Goal: Task Accomplishment & Management: Manage account settings

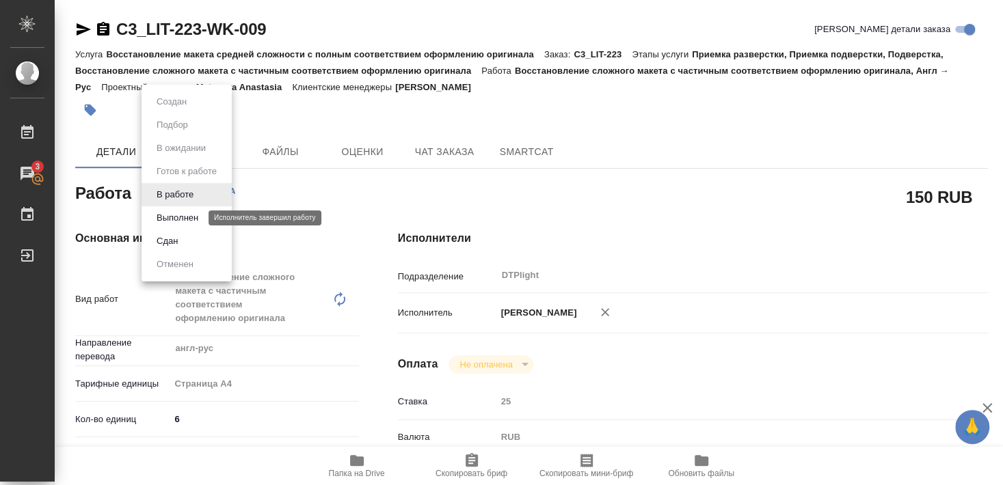
click at [176, 217] on button "Выполнен" at bounding box center [177, 218] width 50 height 15
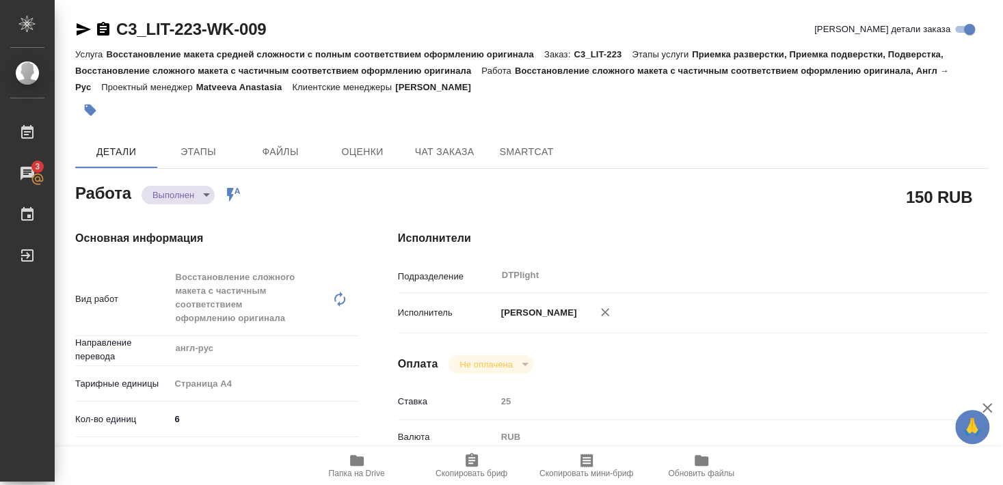
type textarea "x"
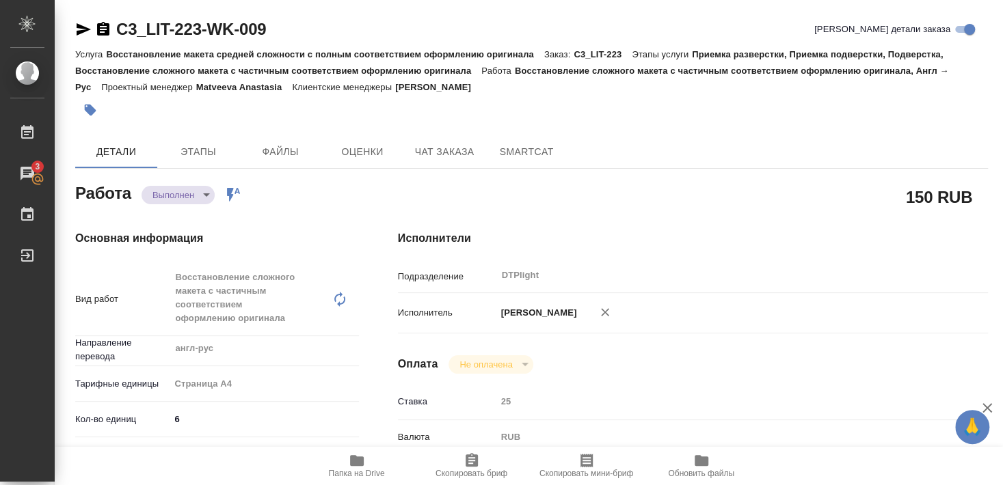
type textarea "x"
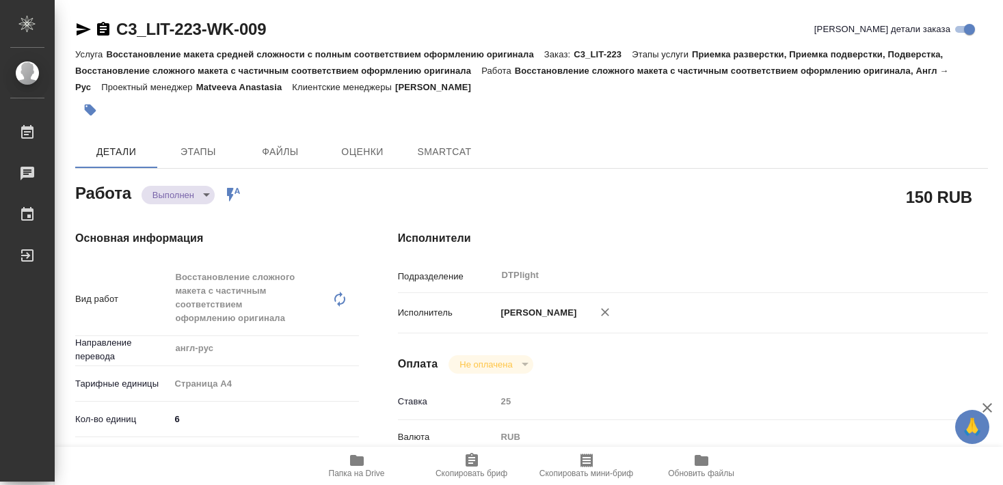
type textarea "x"
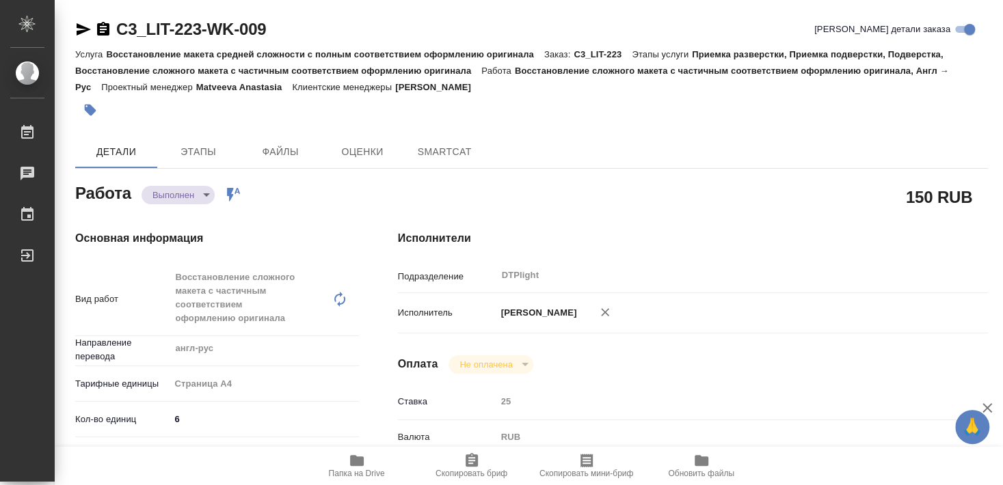
type textarea "x"
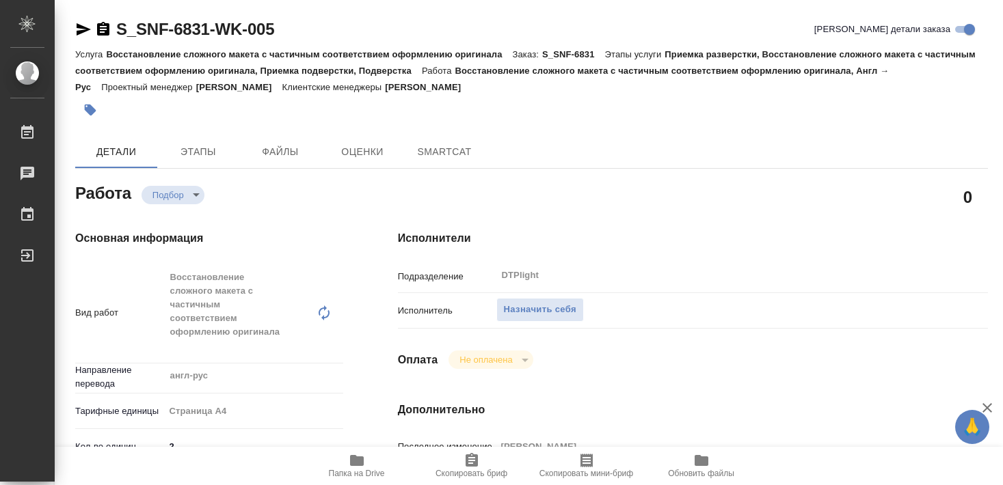
type textarea "x"
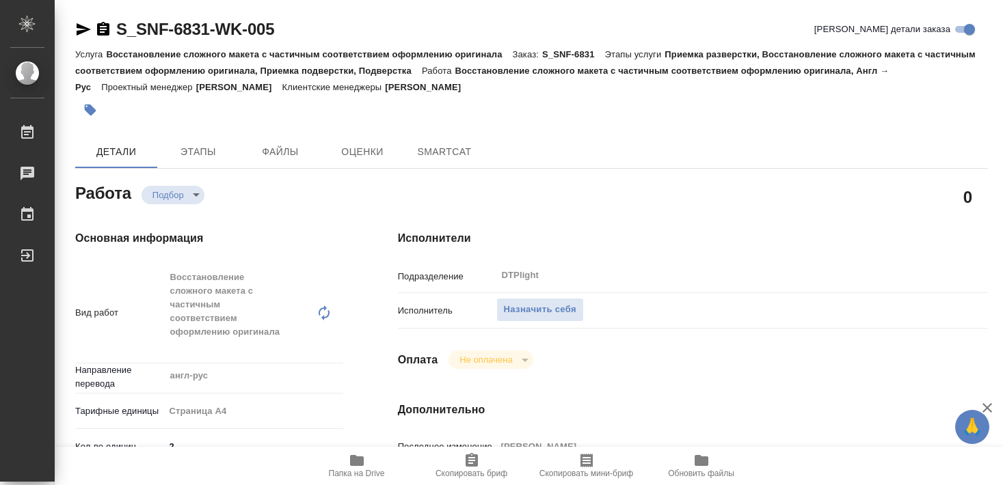
type textarea "x"
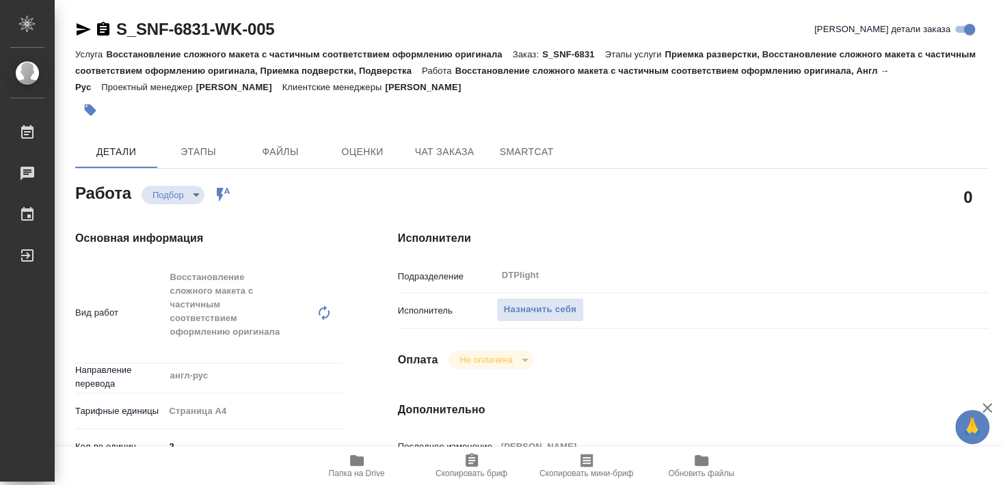
scroll to position [148, 0]
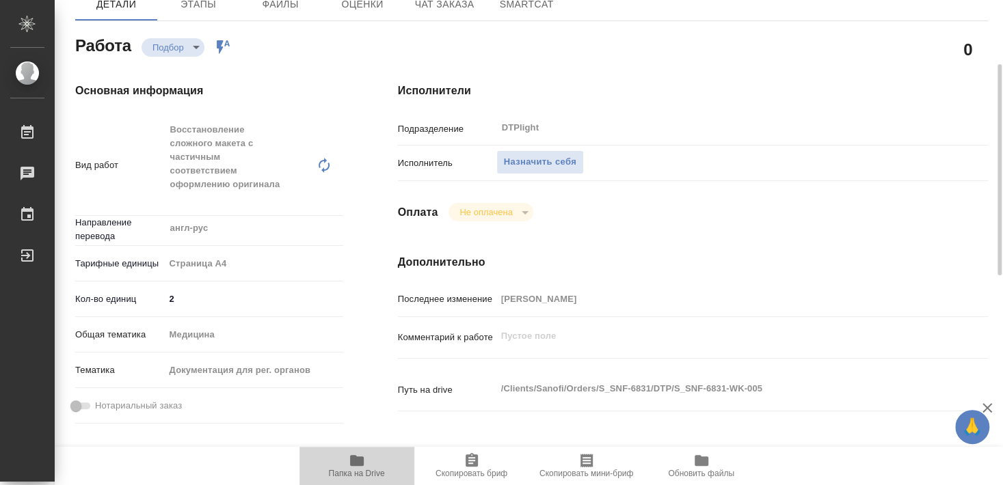
click at [358, 472] on span "Папка на Drive" at bounding box center [357, 474] width 56 height 10
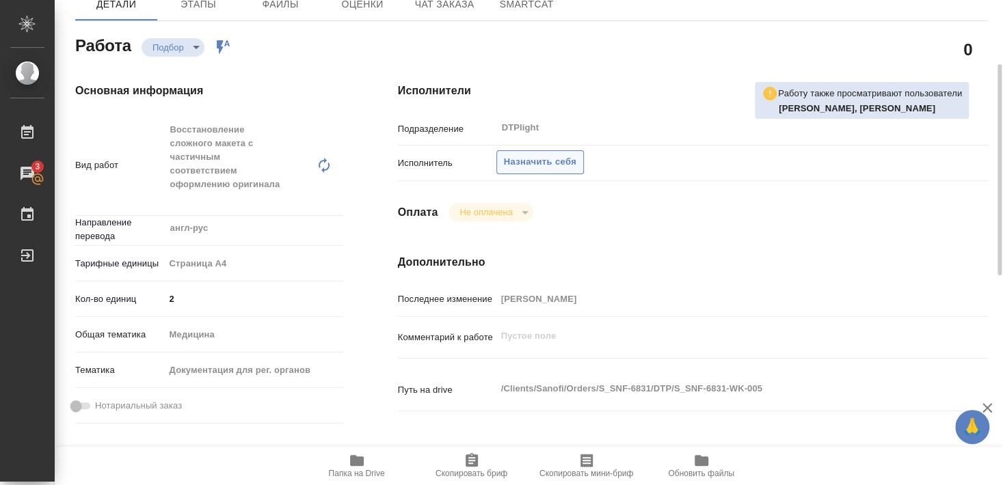
click at [528, 154] on span "Назначить себя" at bounding box center [540, 162] width 72 height 16
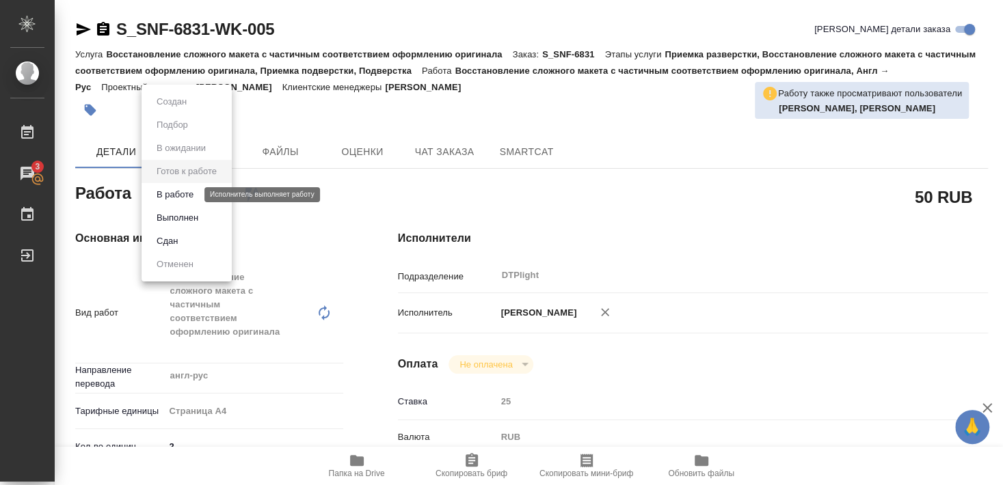
click at [192, 198] on button "В работе" at bounding box center [174, 194] width 45 height 15
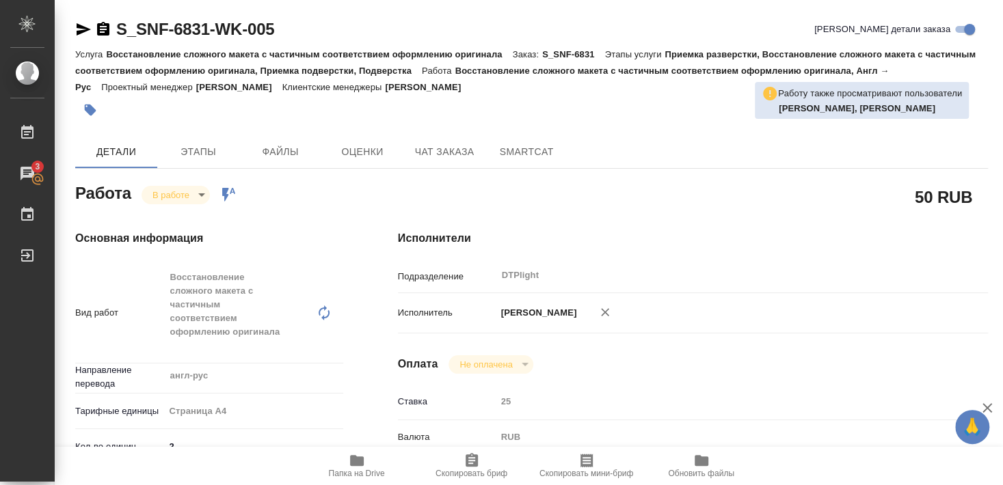
type textarea "x"
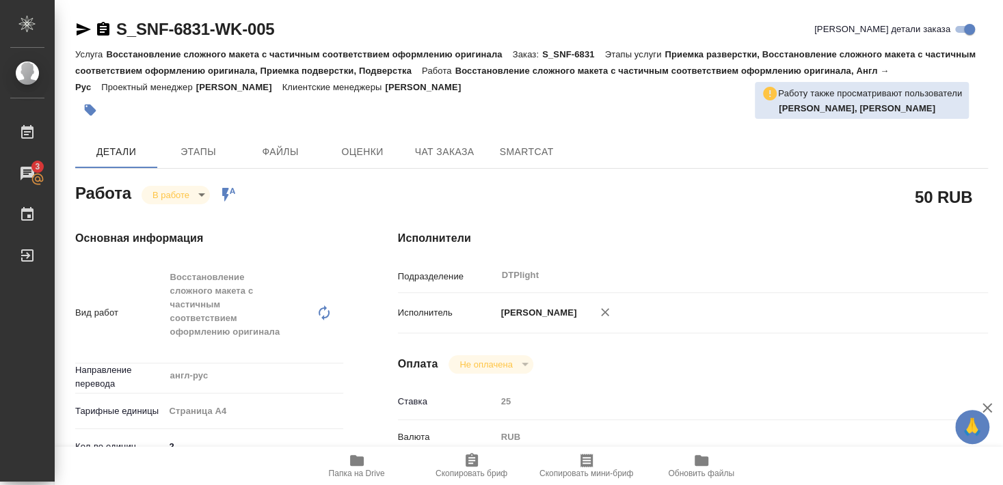
drag, startPoint x: 196, startPoint y: 42, endPoint x: 280, endPoint y: 31, distance: 84.1
click at [280, 31] on div "S_SNF-6831-WK-005 Кратко детали заказа Услуга Восстановление сложного макета с …" at bounding box center [531, 71] width 913 height 107
type textarea "x"
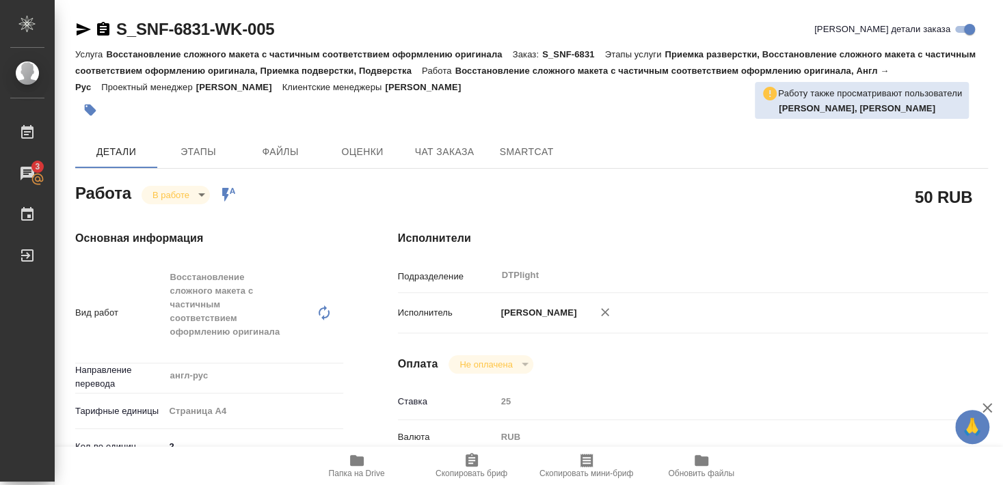
type textarea "x"
drag, startPoint x: 285, startPoint y: 42, endPoint x: 119, endPoint y: 42, distance: 166.1
click at [119, 42] on div "S_SNF-6831-WK-005 Кратко детали заказа" at bounding box center [531, 31] width 913 height 27
copy link "S_SNF-6831-WK-005"
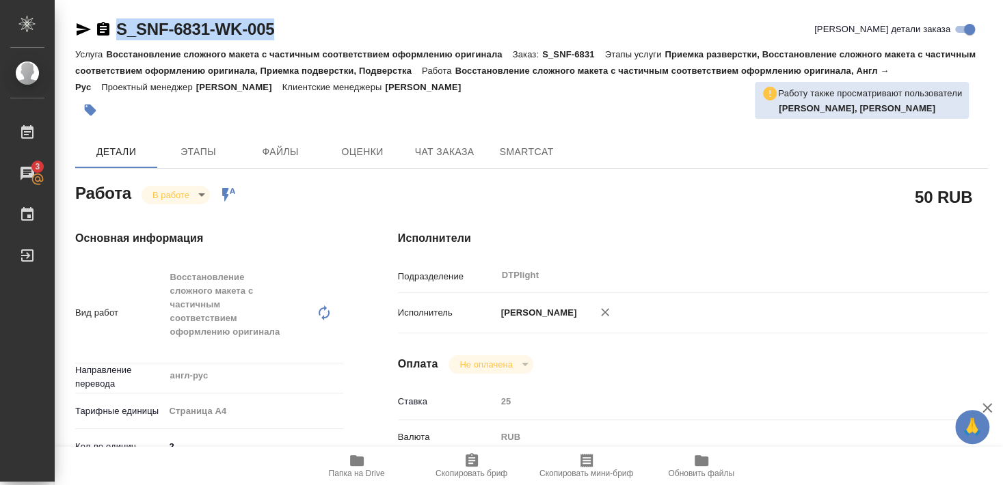
type textarea "x"
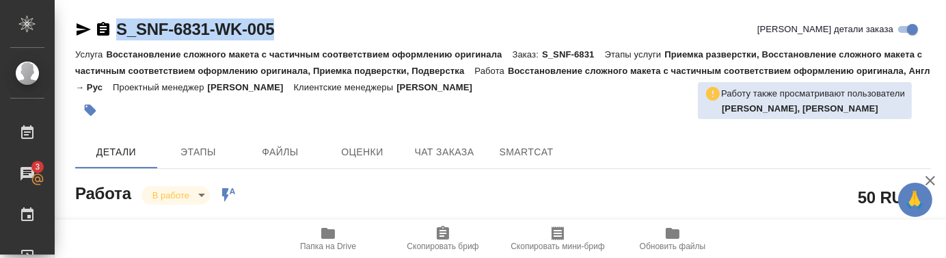
type textarea "x"
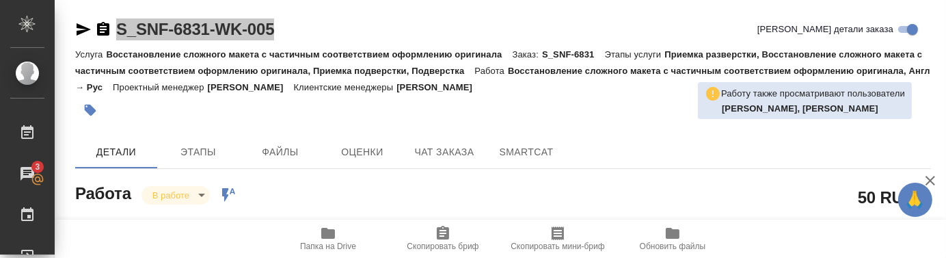
type textarea "x"
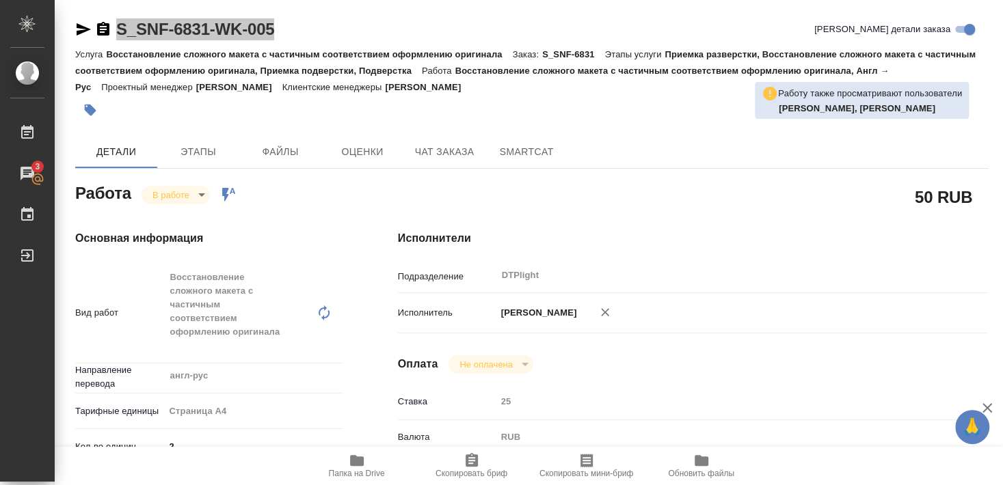
type textarea "x"
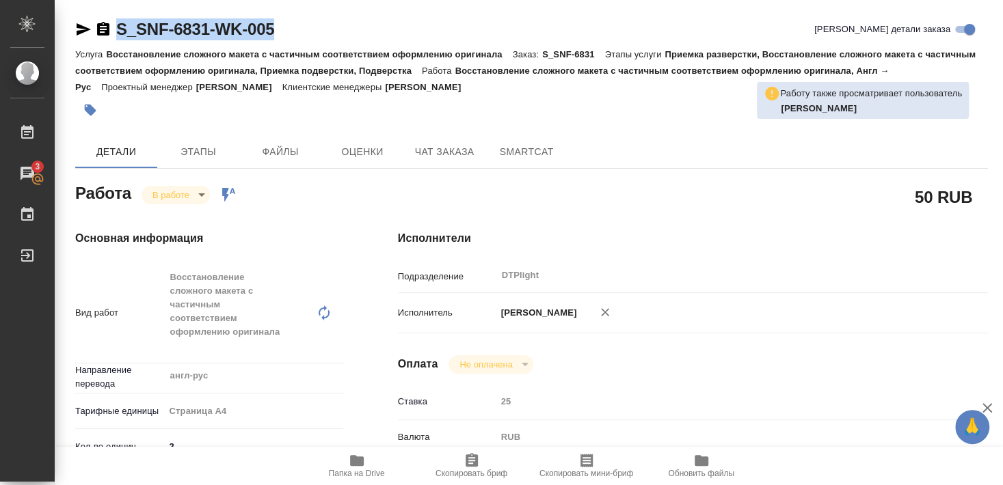
scroll to position [148, 0]
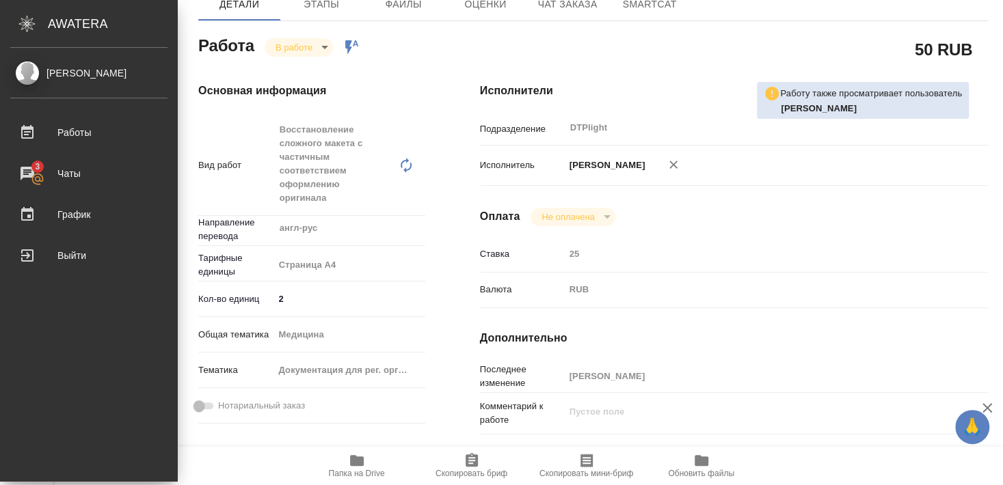
type textarea "x"
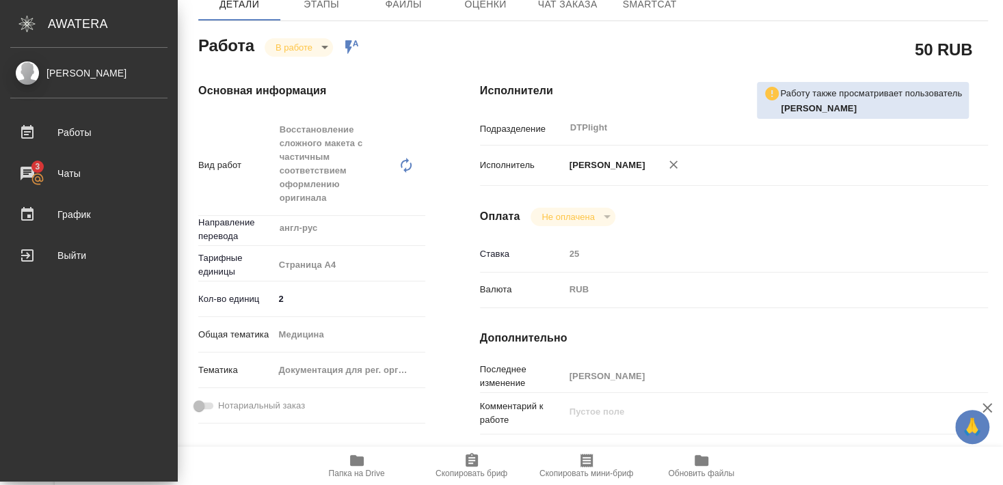
type textarea "x"
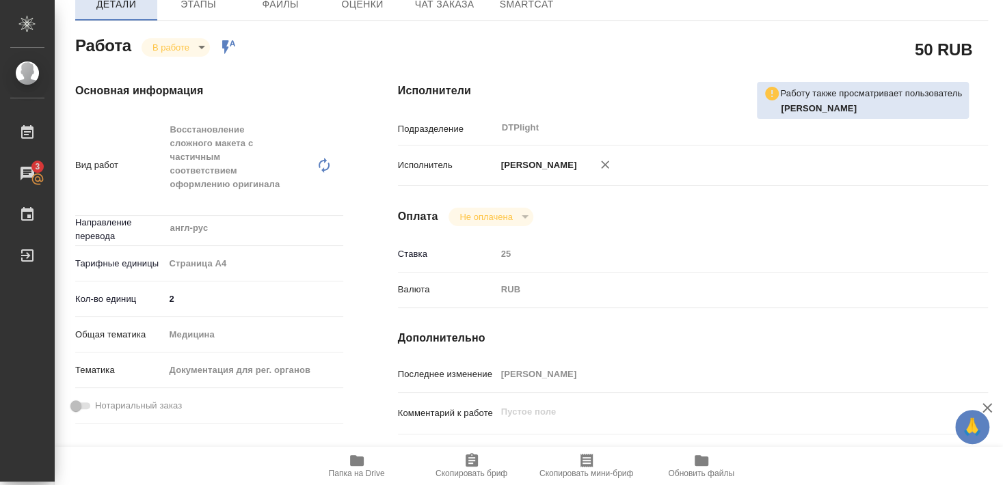
type textarea "x"
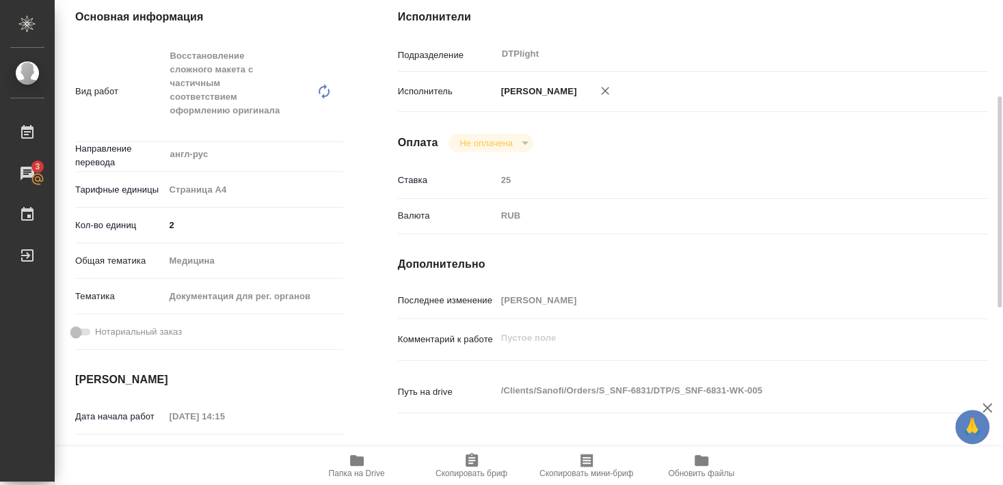
scroll to position [0, 0]
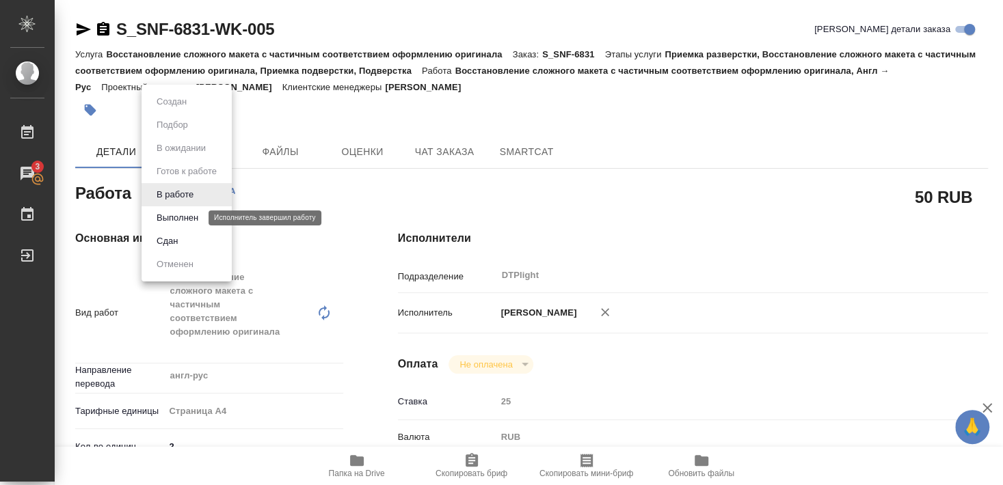
click at [174, 219] on button "Выполнен" at bounding box center [177, 218] width 50 height 15
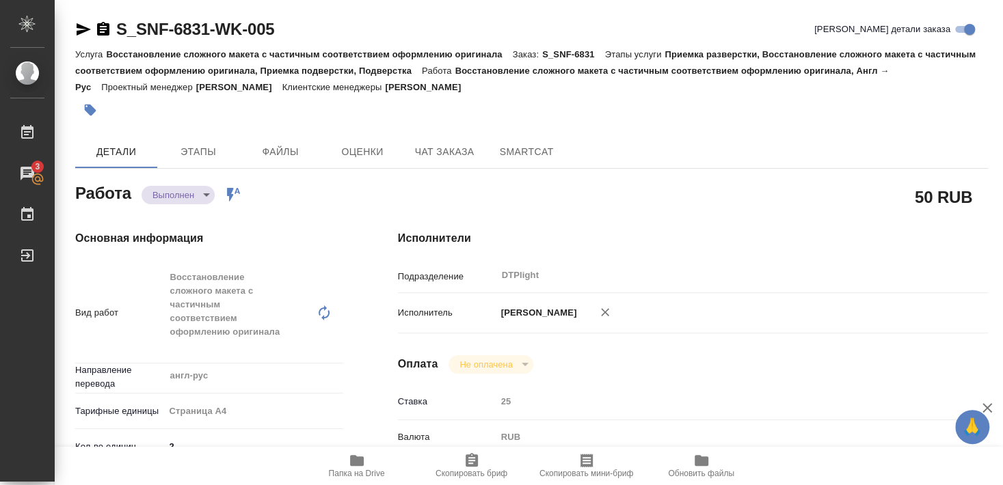
type textarea "x"
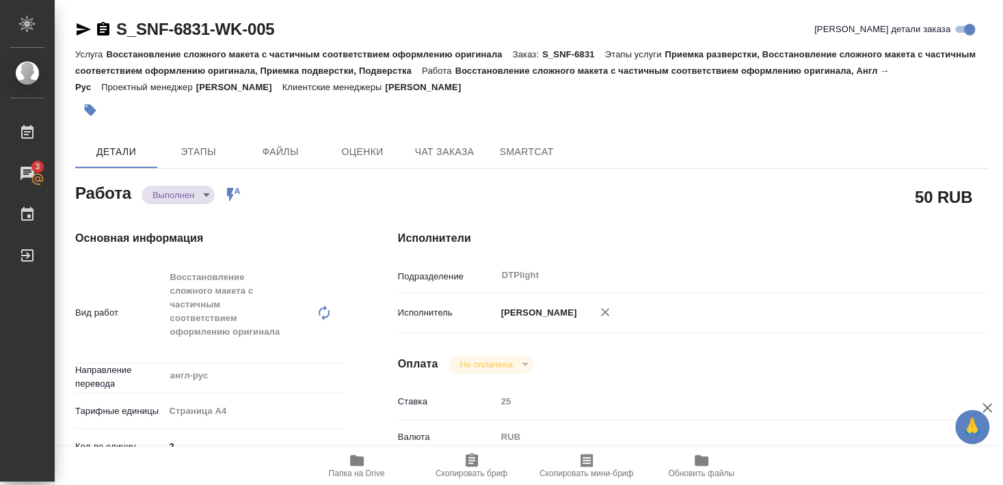
type textarea "x"
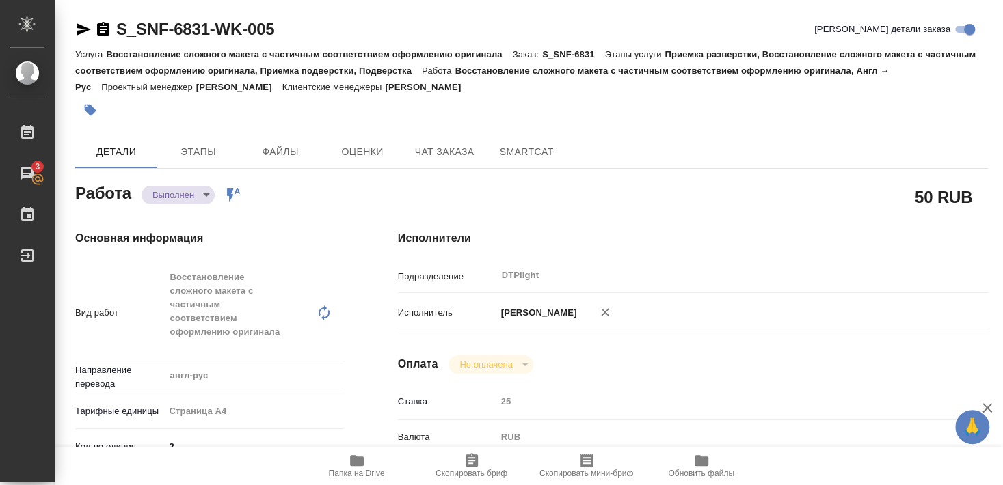
type textarea "x"
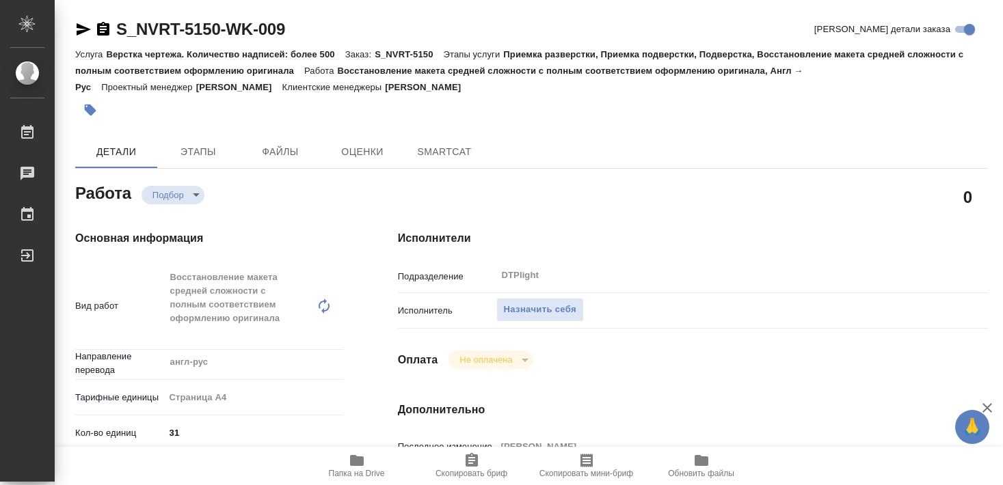
type textarea "x"
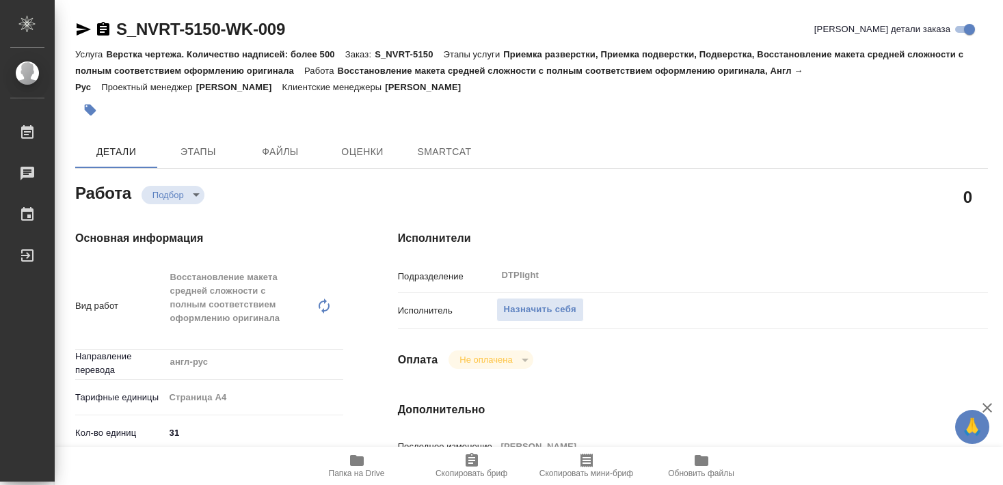
type textarea "x"
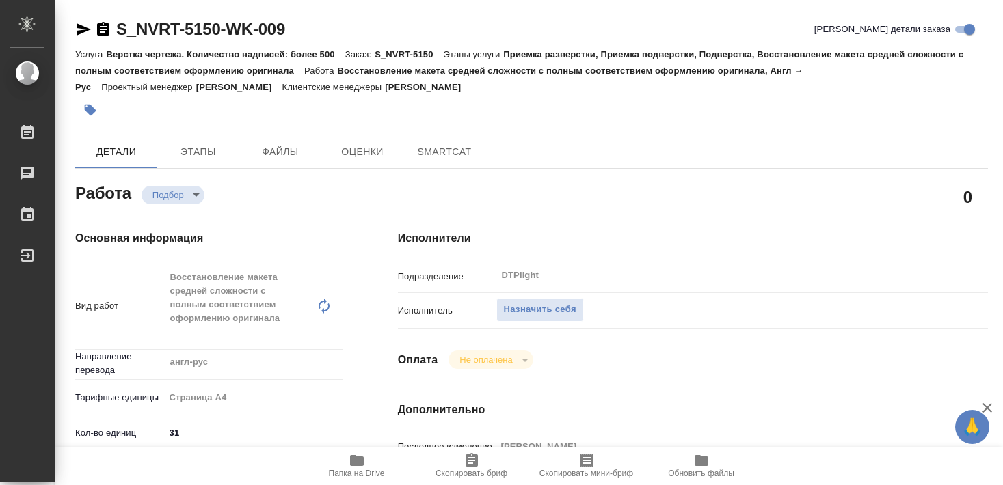
type textarea "x"
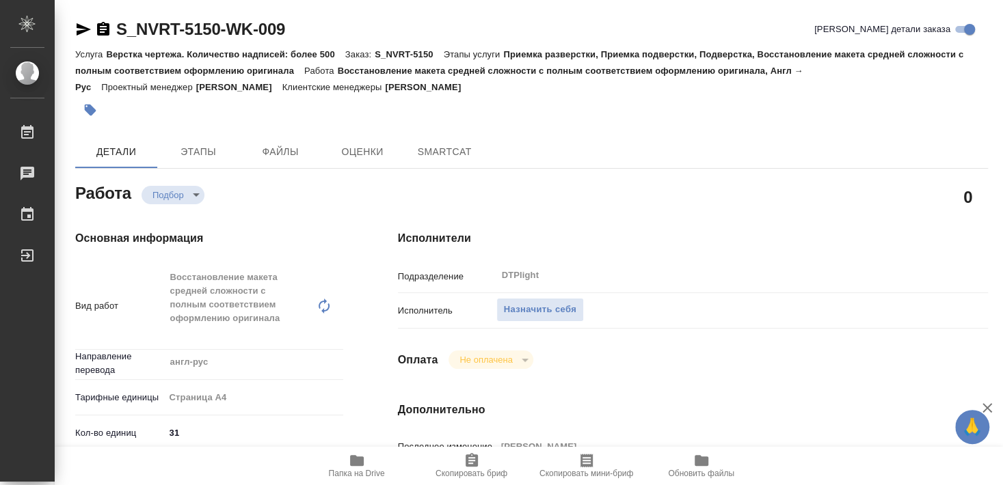
scroll to position [295, 0]
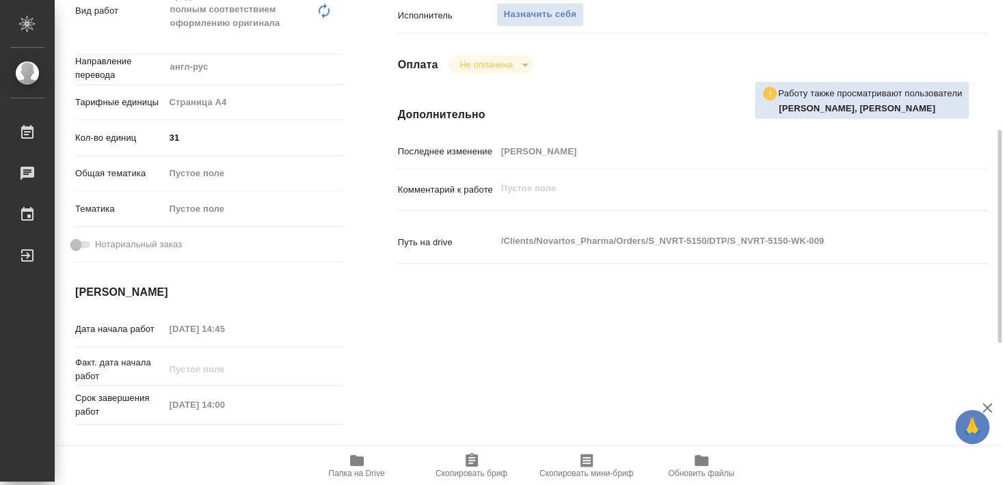
type textarea "x"
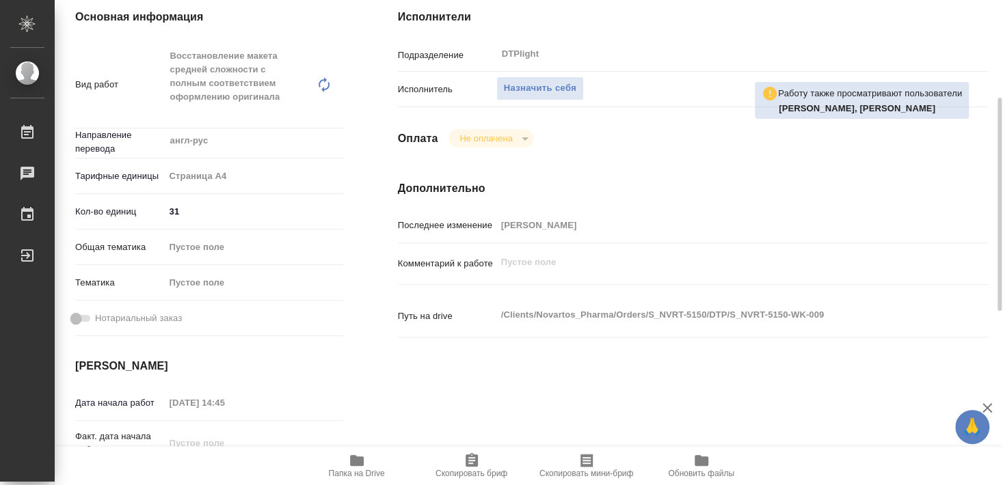
scroll to position [148, 0]
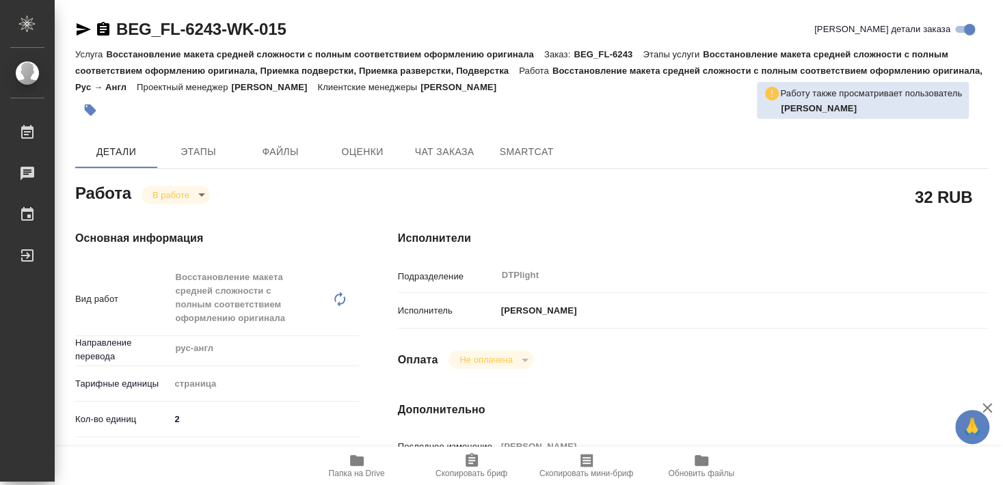
type textarea "x"
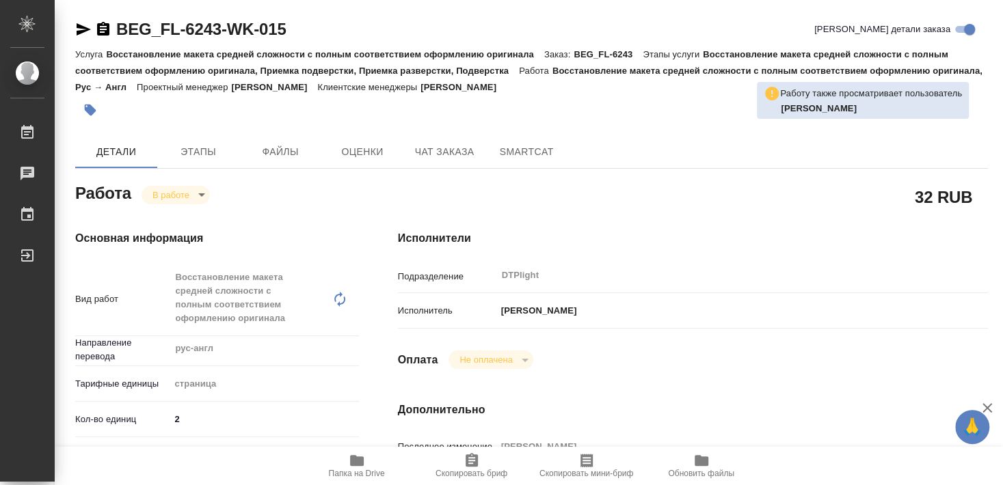
type textarea "x"
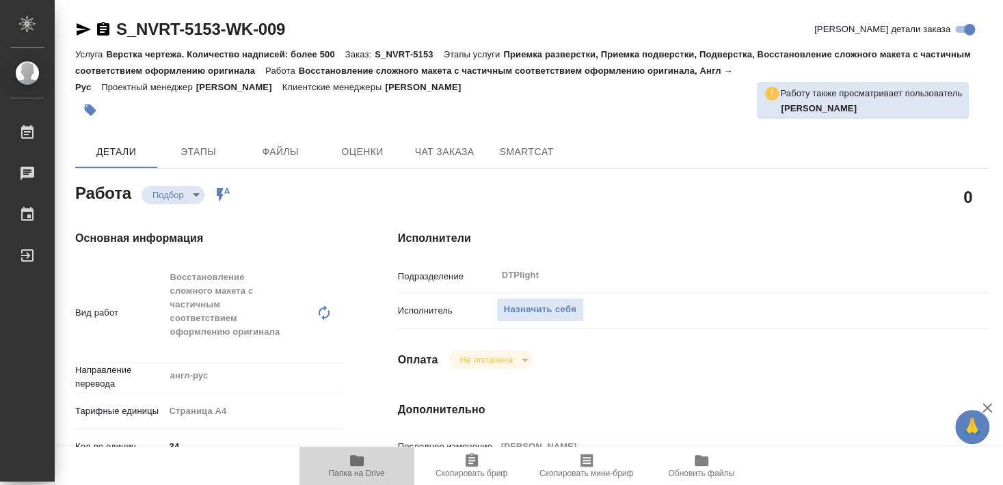
click at [351, 470] on span "Папка на Drive" at bounding box center [357, 474] width 56 height 10
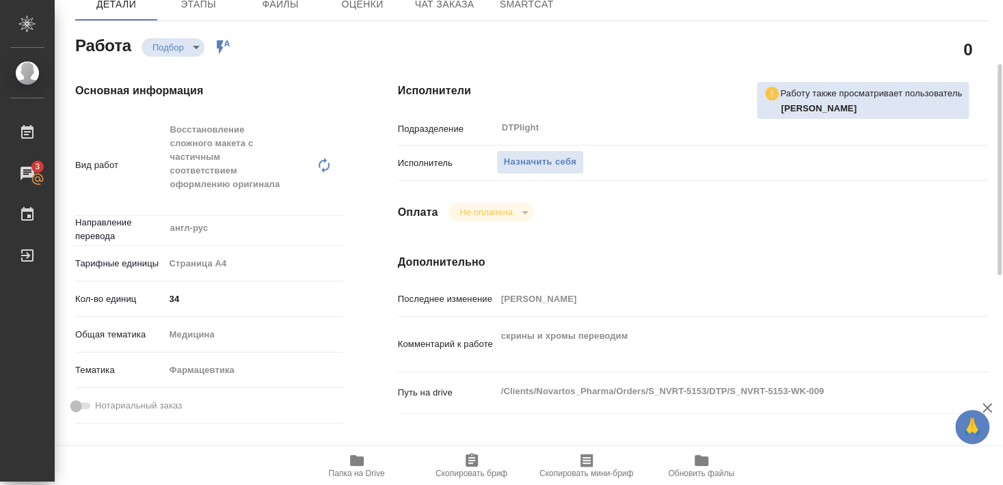
scroll to position [221, 0]
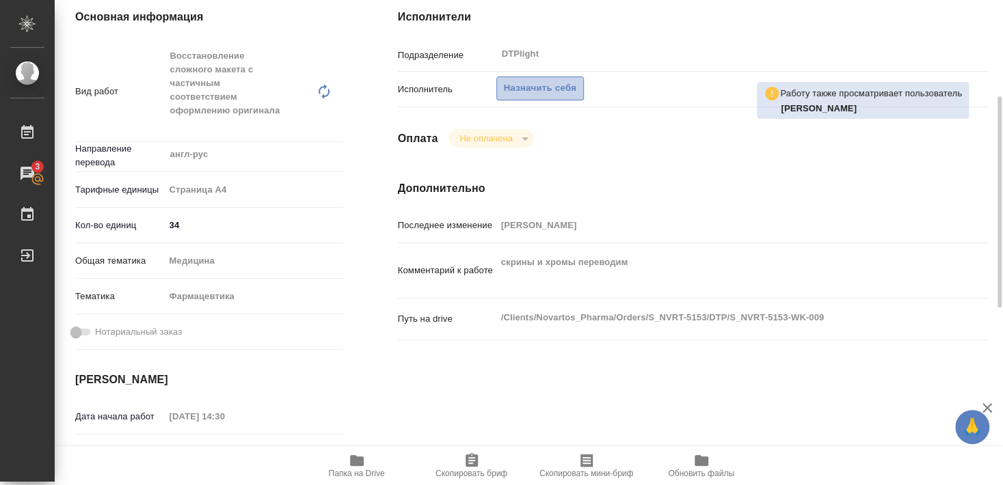
click at [537, 81] on span "Назначить себя" at bounding box center [540, 89] width 72 height 16
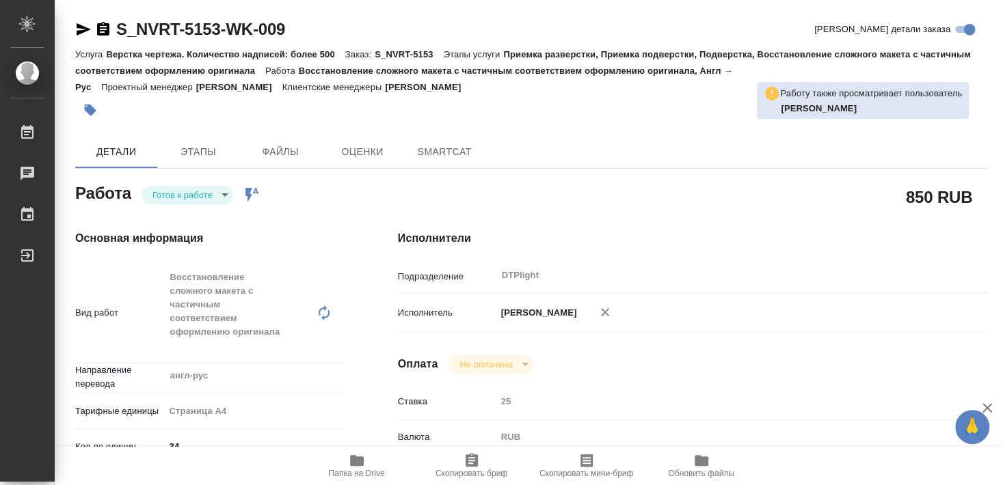
type textarea "x"
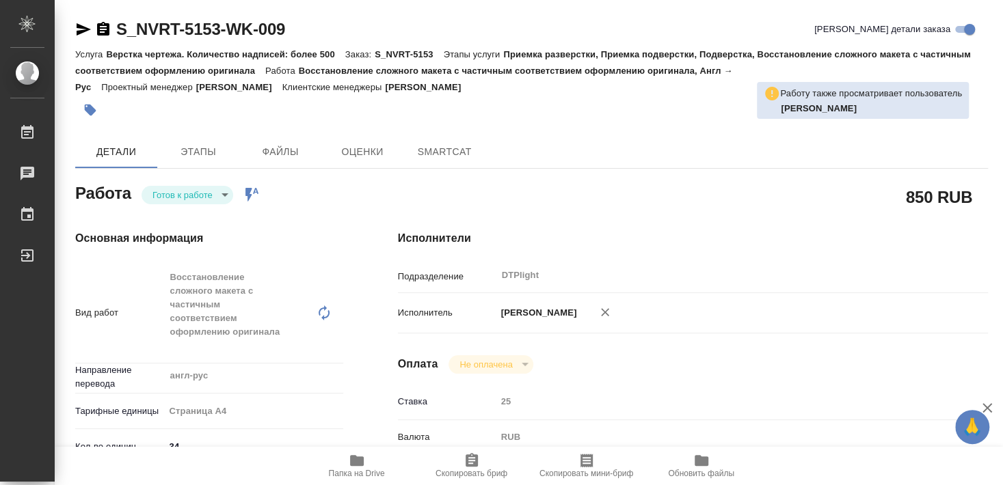
type textarea "x"
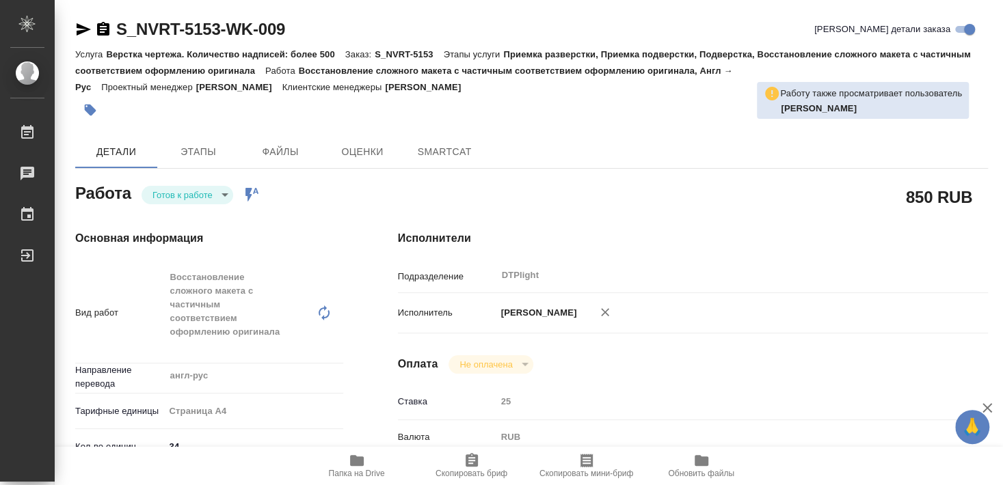
type textarea "x"
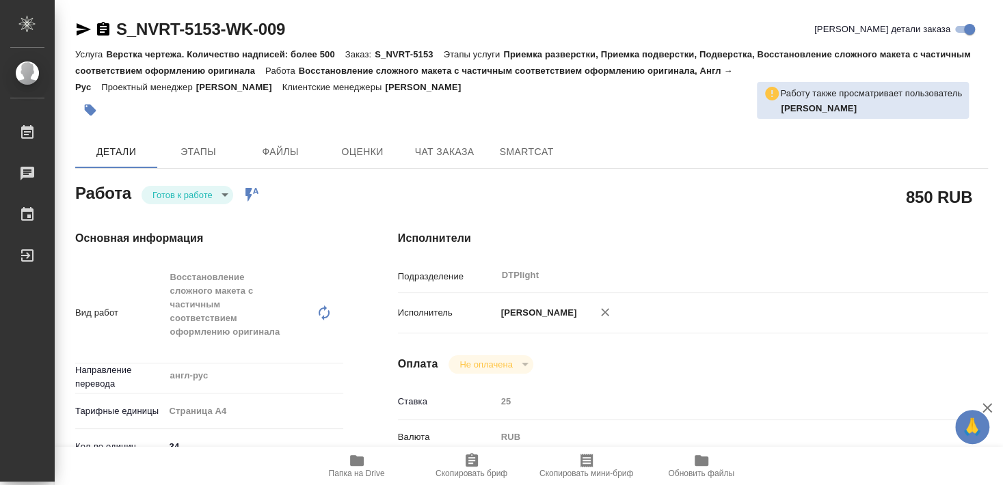
type textarea "x"
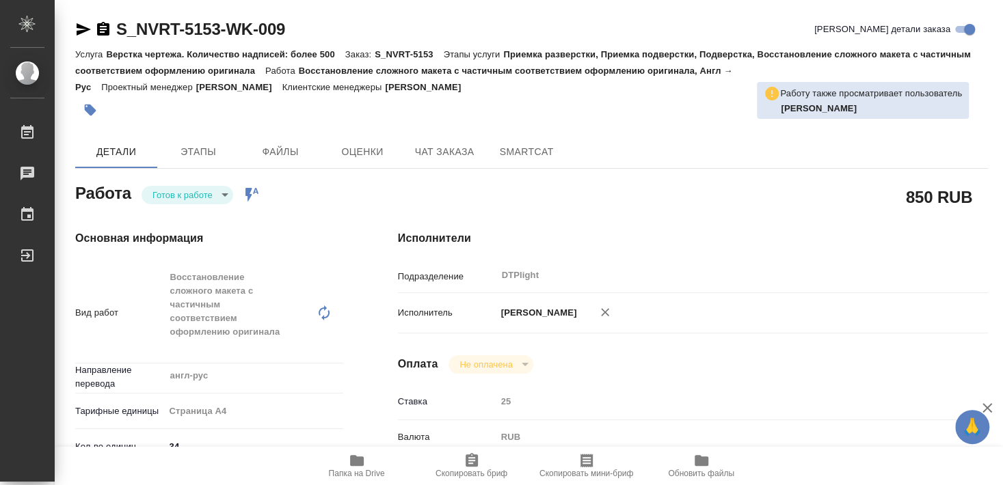
click at [177, 202] on body "🙏 .cls-1 fill:#fff; AWATERA [PERSON_NAME] Чаты График Выйти S_NVRT-5153-WK-009 …" at bounding box center [501, 242] width 1003 height 485
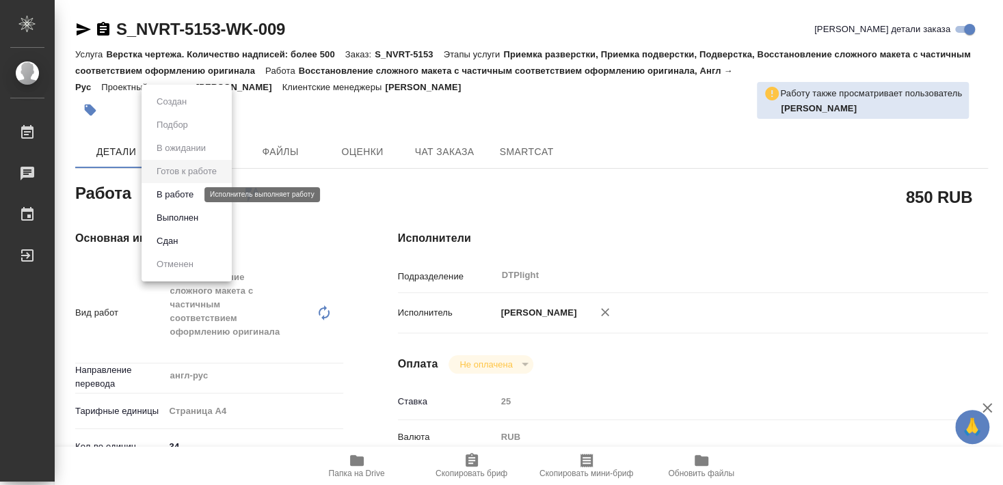
click at [191, 192] on button "В работе" at bounding box center [174, 194] width 45 height 15
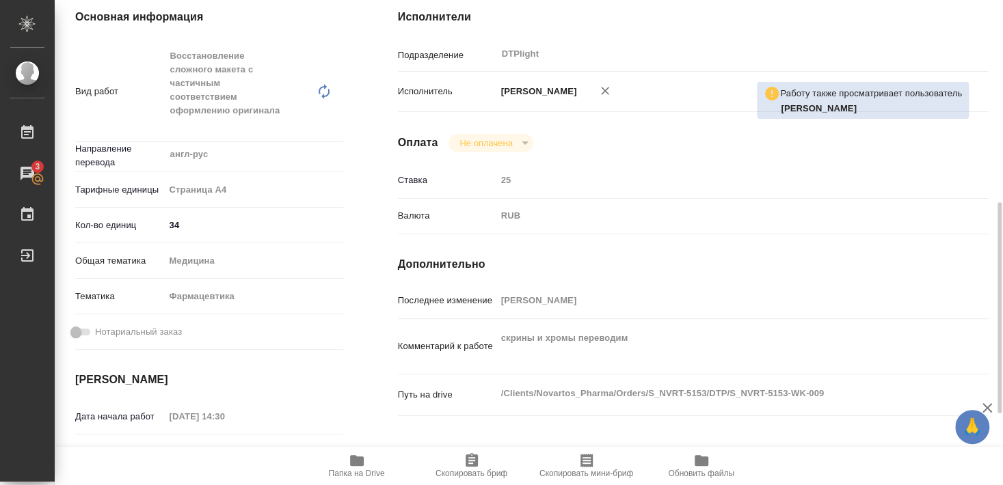
scroll to position [295, 0]
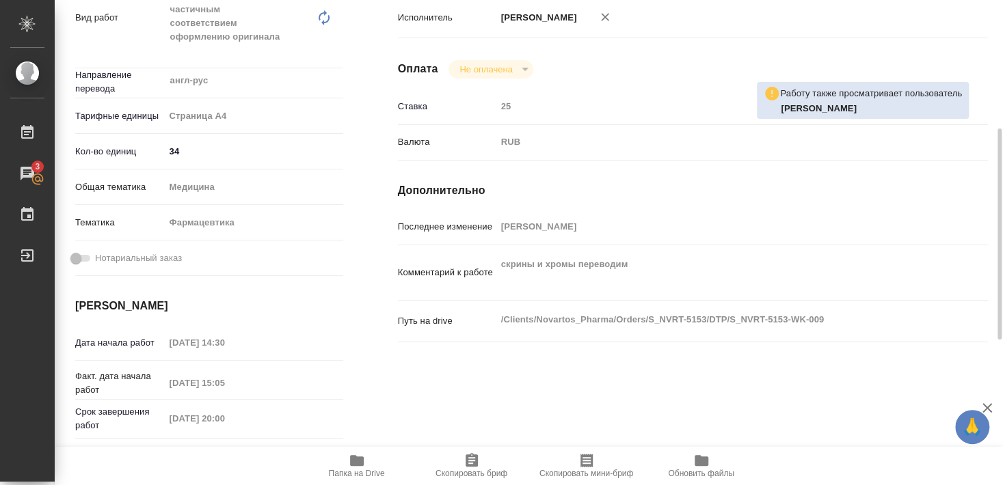
type textarea "x"
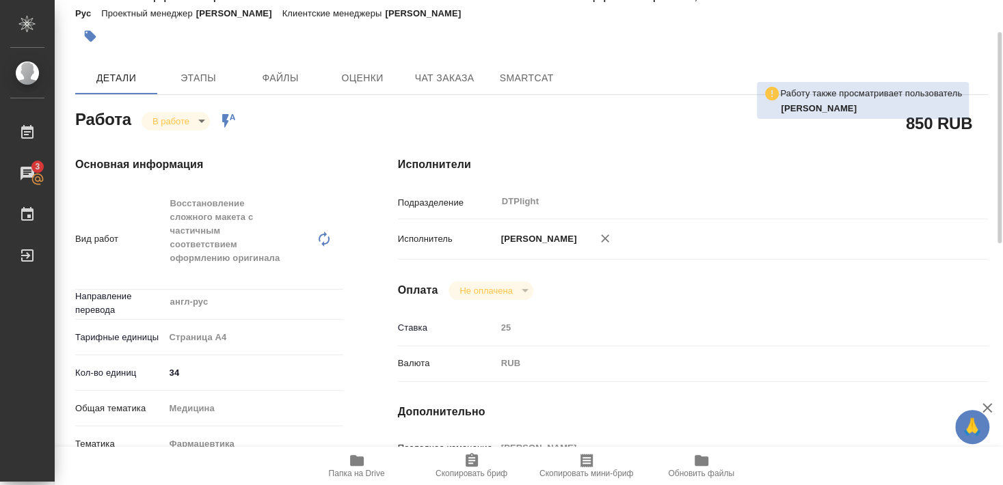
scroll to position [0, 0]
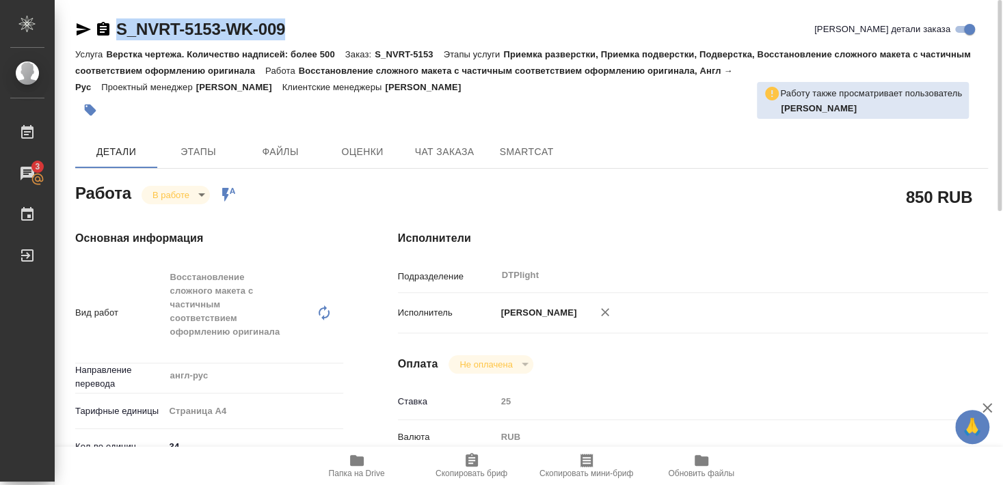
drag, startPoint x: 115, startPoint y: 41, endPoint x: 288, endPoint y: 35, distance: 173.7
click at [288, 35] on div "S_NVRT-5153-WK-009 Кратко детали заказа" at bounding box center [531, 31] width 913 height 27
copy link "S_NVRT-5153-WK-009"
type textarea "x"
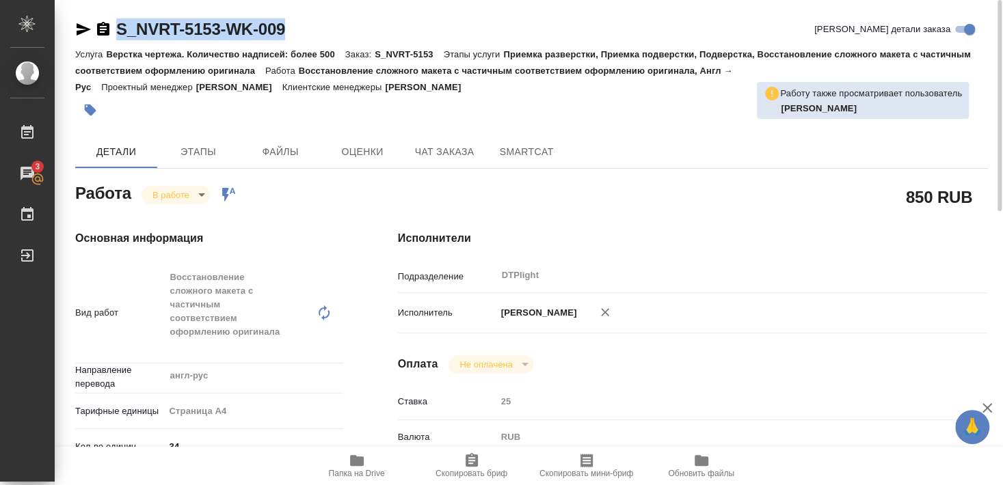
type textarea "x"
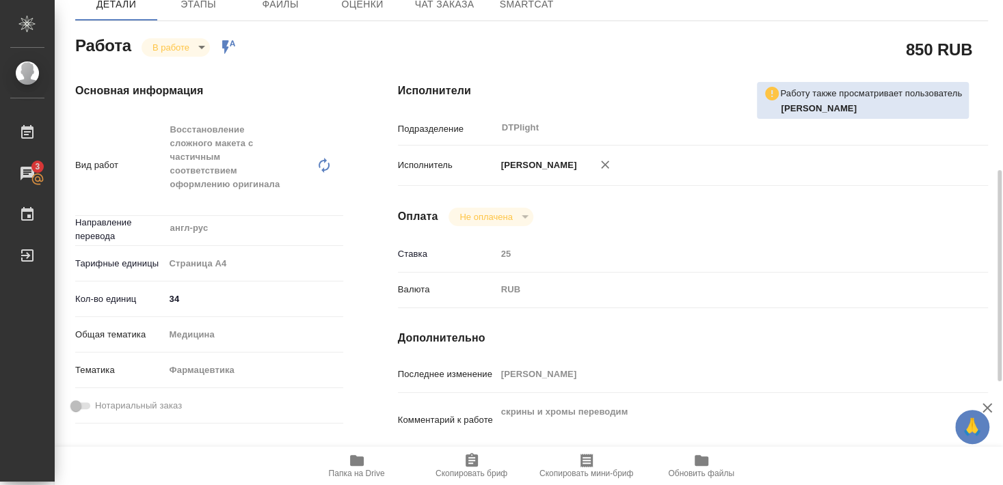
scroll to position [221, 0]
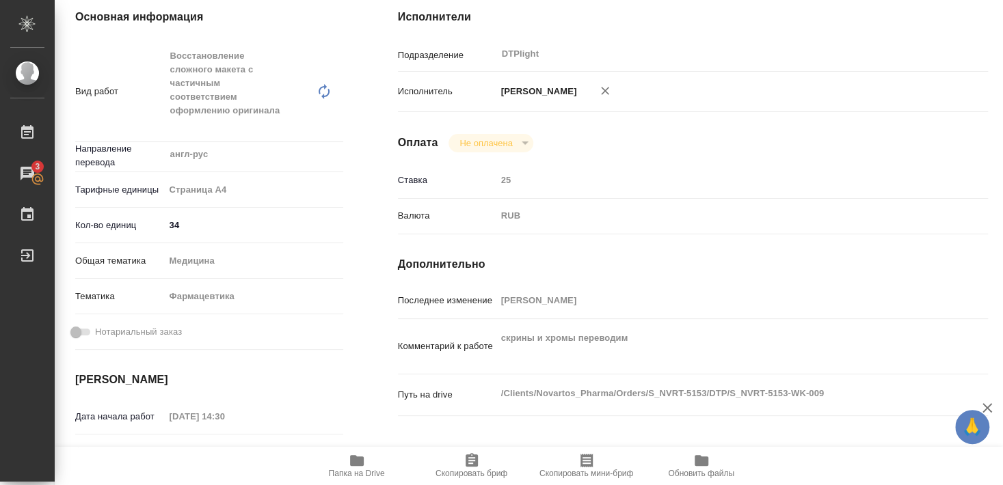
type textarea "x"
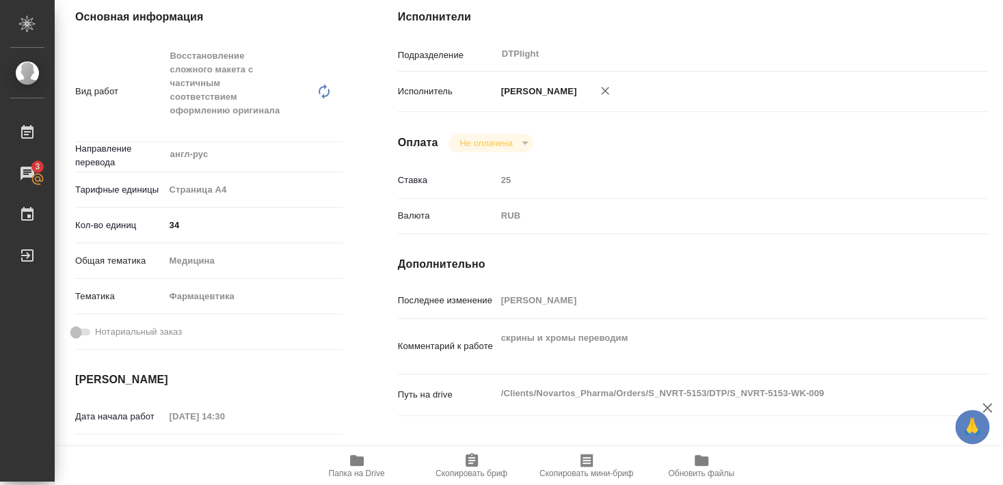
type textarea "x"
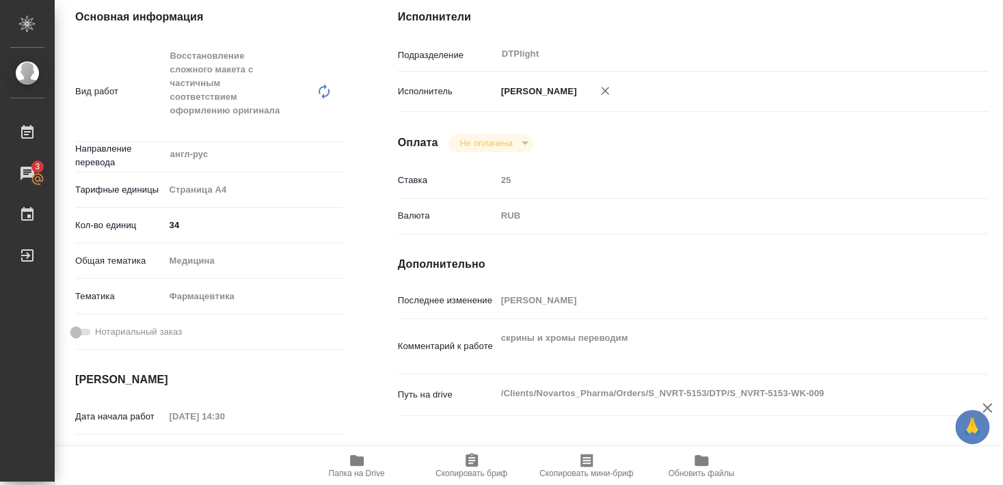
type textarea "x"
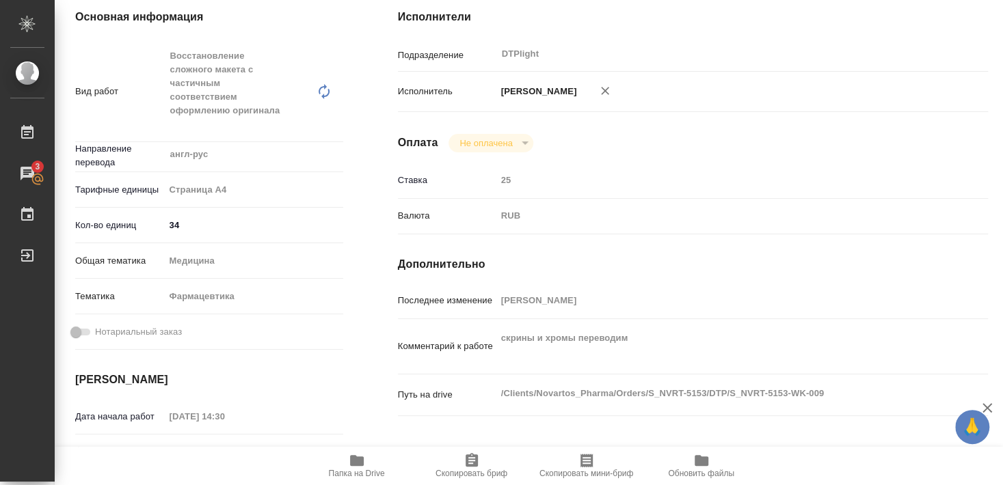
type textarea "x"
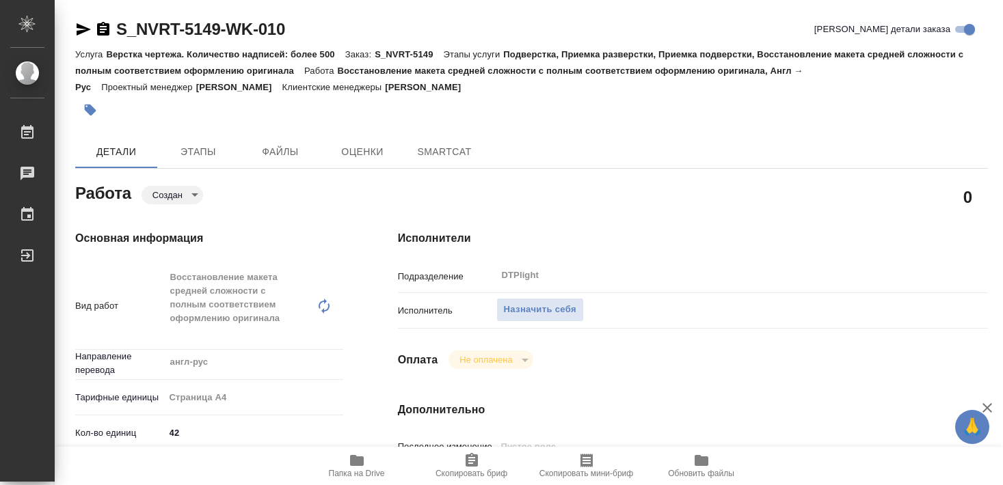
type textarea "x"
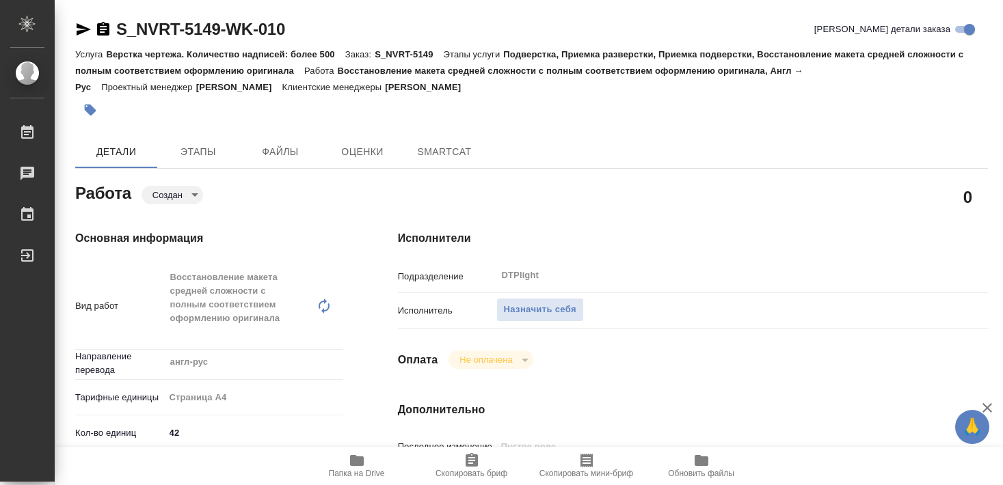
type textarea "x"
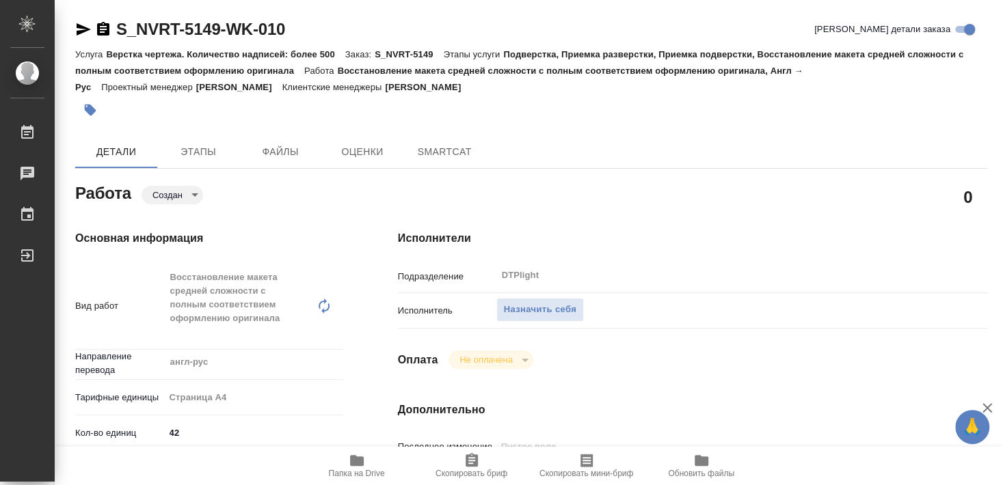
scroll to position [74, 0]
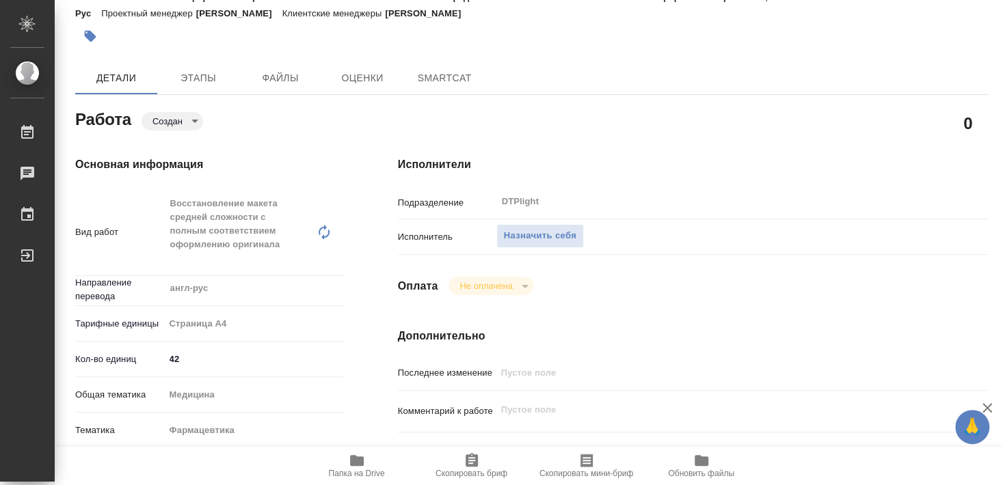
type textarea "x"
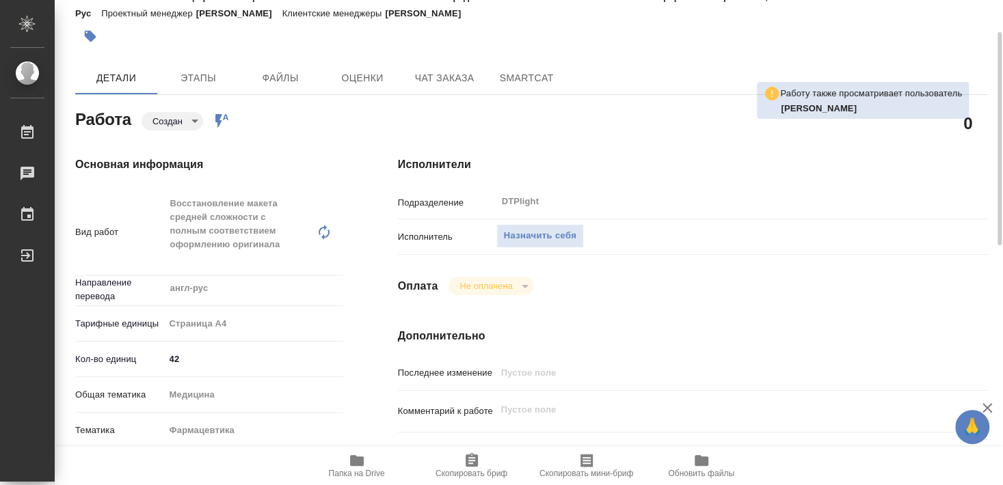
type textarea "x"
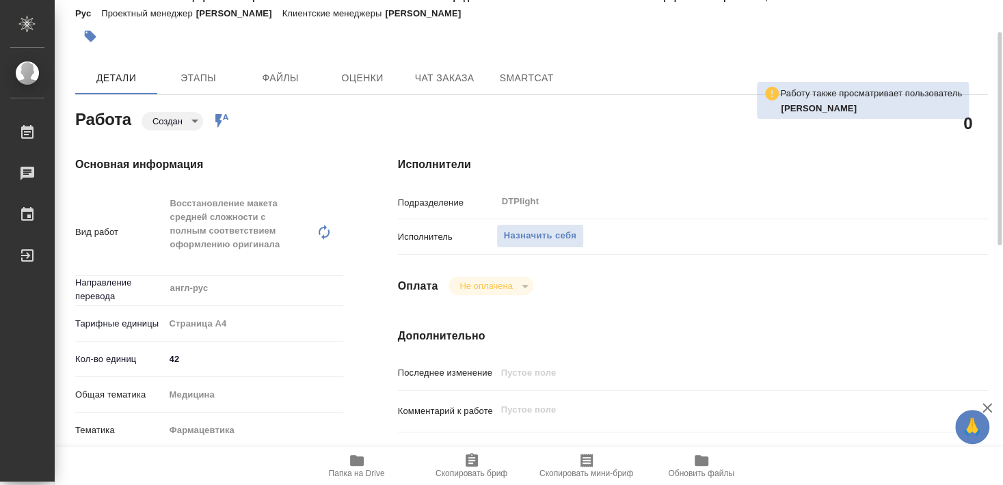
type textarea "x"
